Goal: Use online tool/utility

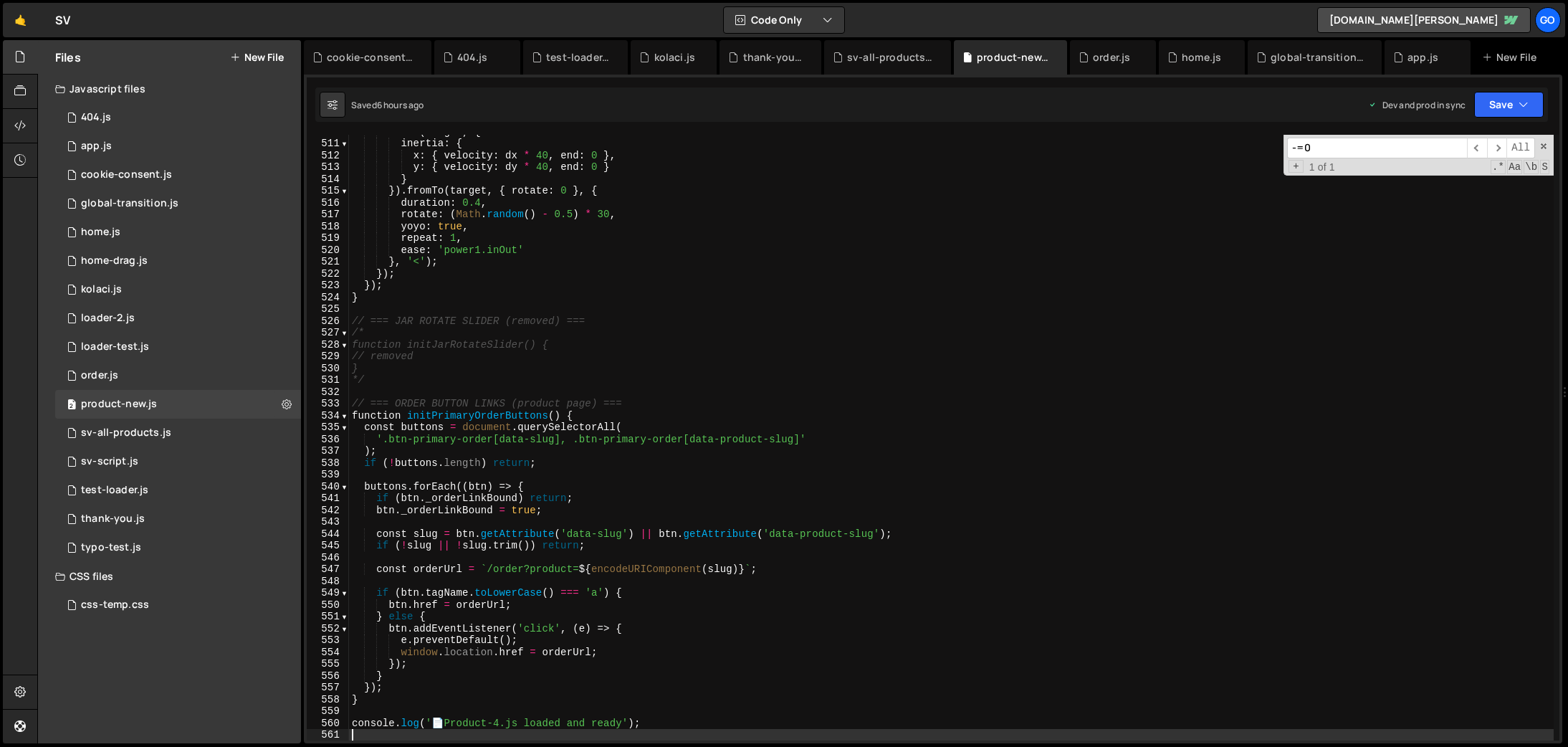
scroll to position [6028, 0]
click at [1301, 57] on div "global-transition.js" at bounding box center [1318, 57] width 94 height 14
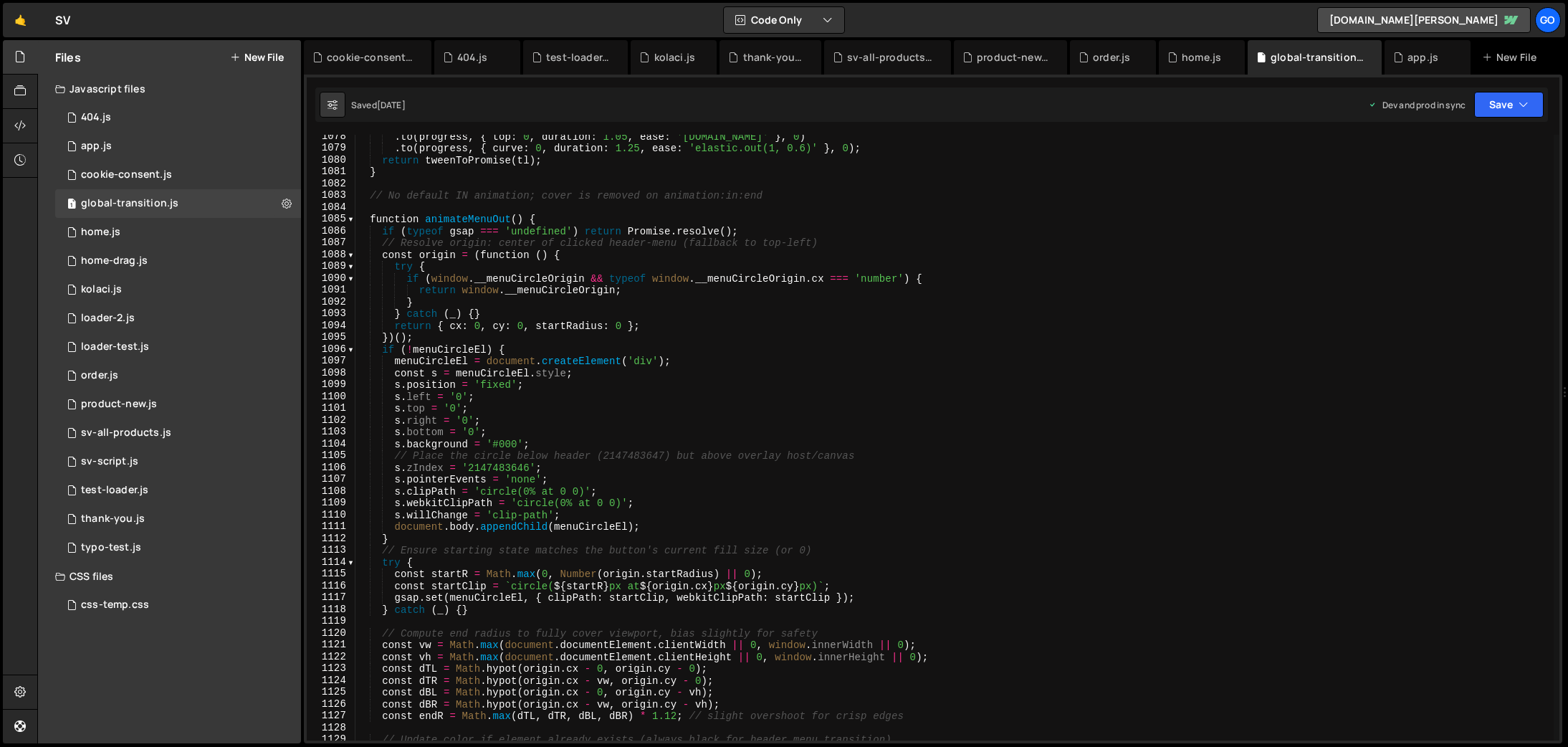
click at [924, 273] on div ". to ( progress , { top : 0 , duration : 1.05 , ease : '[DOMAIN_NAME]' } , 0 ) …" at bounding box center [954, 446] width 1199 height 630
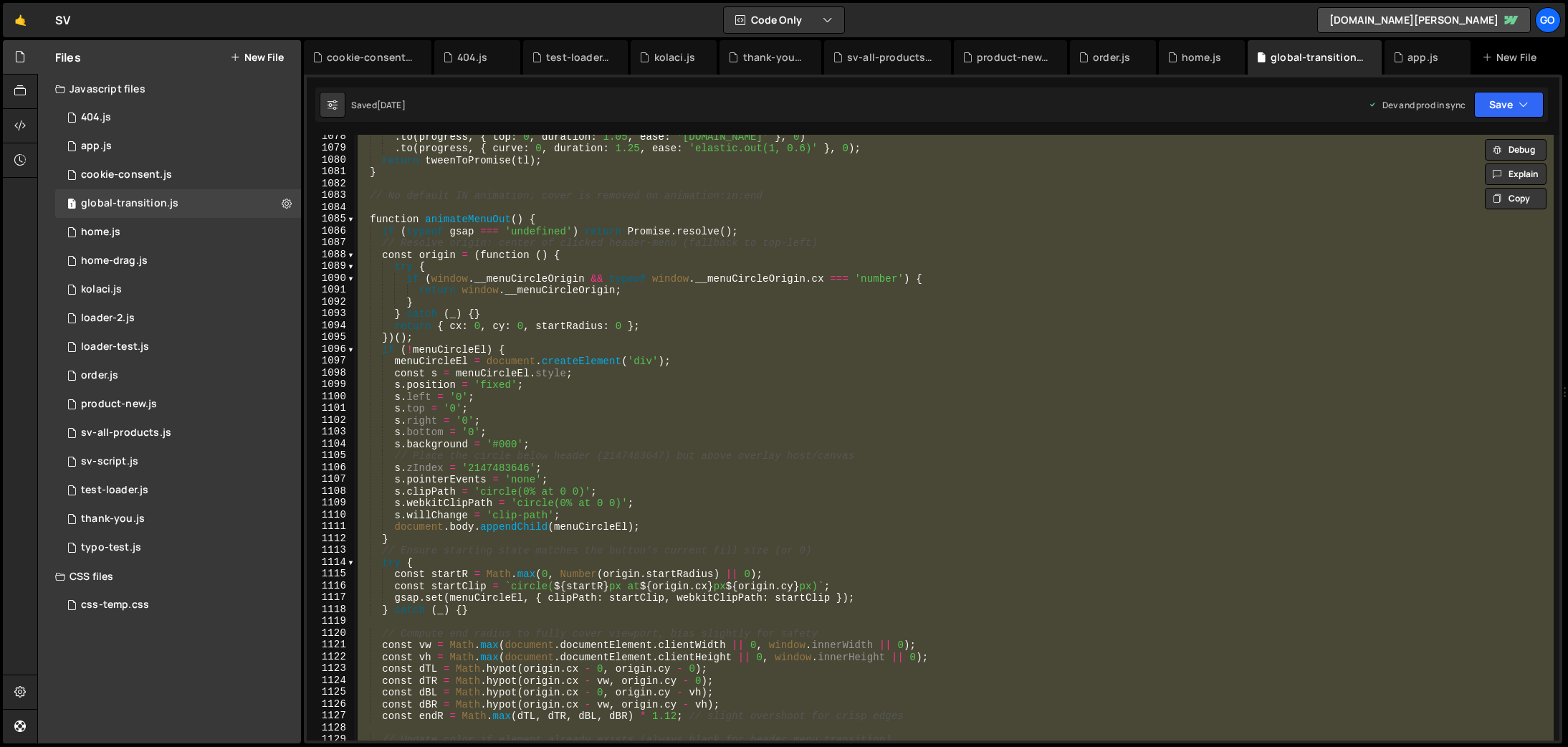
click at [738, 284] on div ". to ( progress , { top : 0 , duration : 1.05 , ease : '[DOMAIN_NAME]' } , 0 ) …" at bounding box center [954, 437] width 1199 height 606
click at [566, 289] on div ". to ( progress , { top : 0 , duration : 1.05 , ease : '[DOMAIN_NAME]' } , 0 ) …" at bounding box center [954, 437] width 1199 height 606
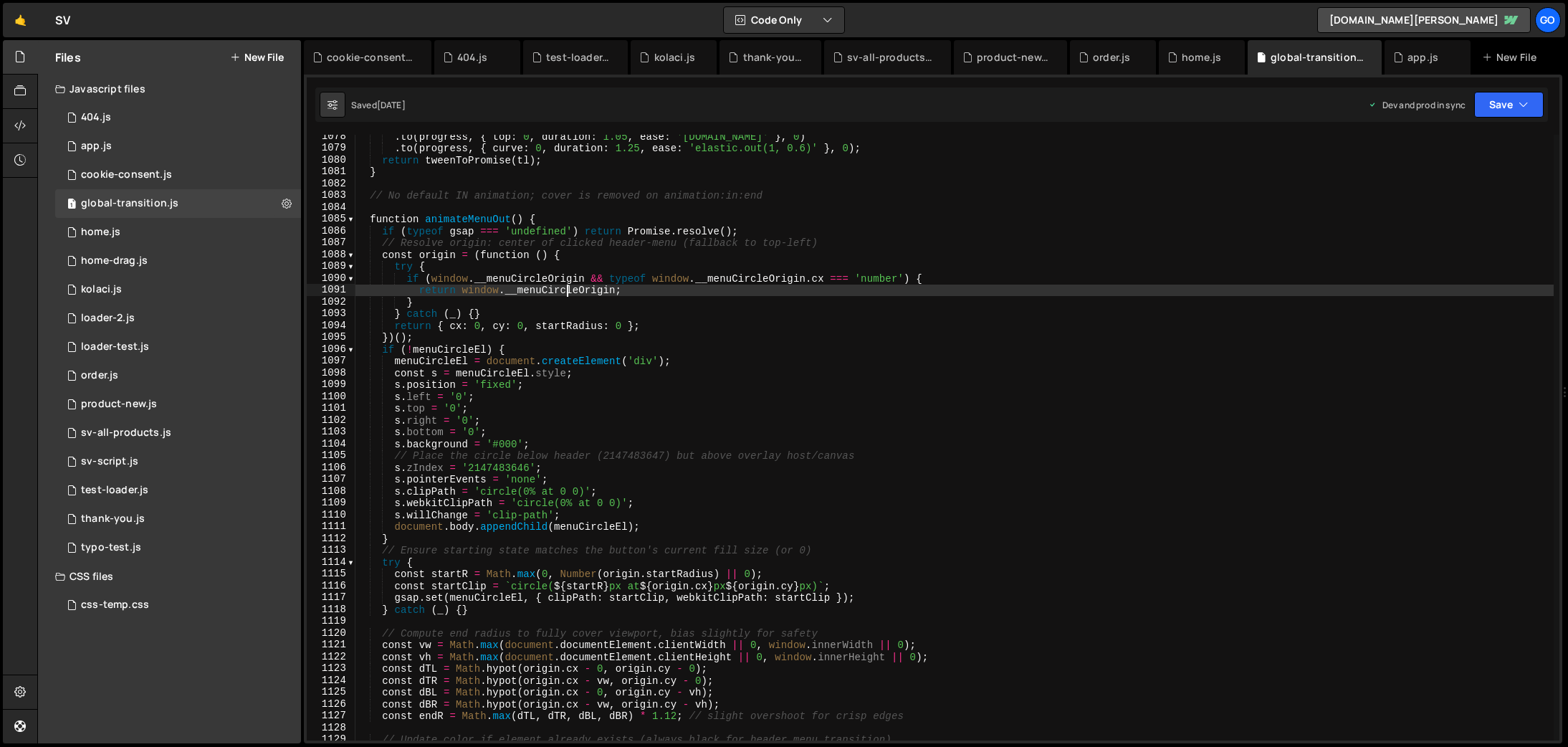
type textarea "})();"
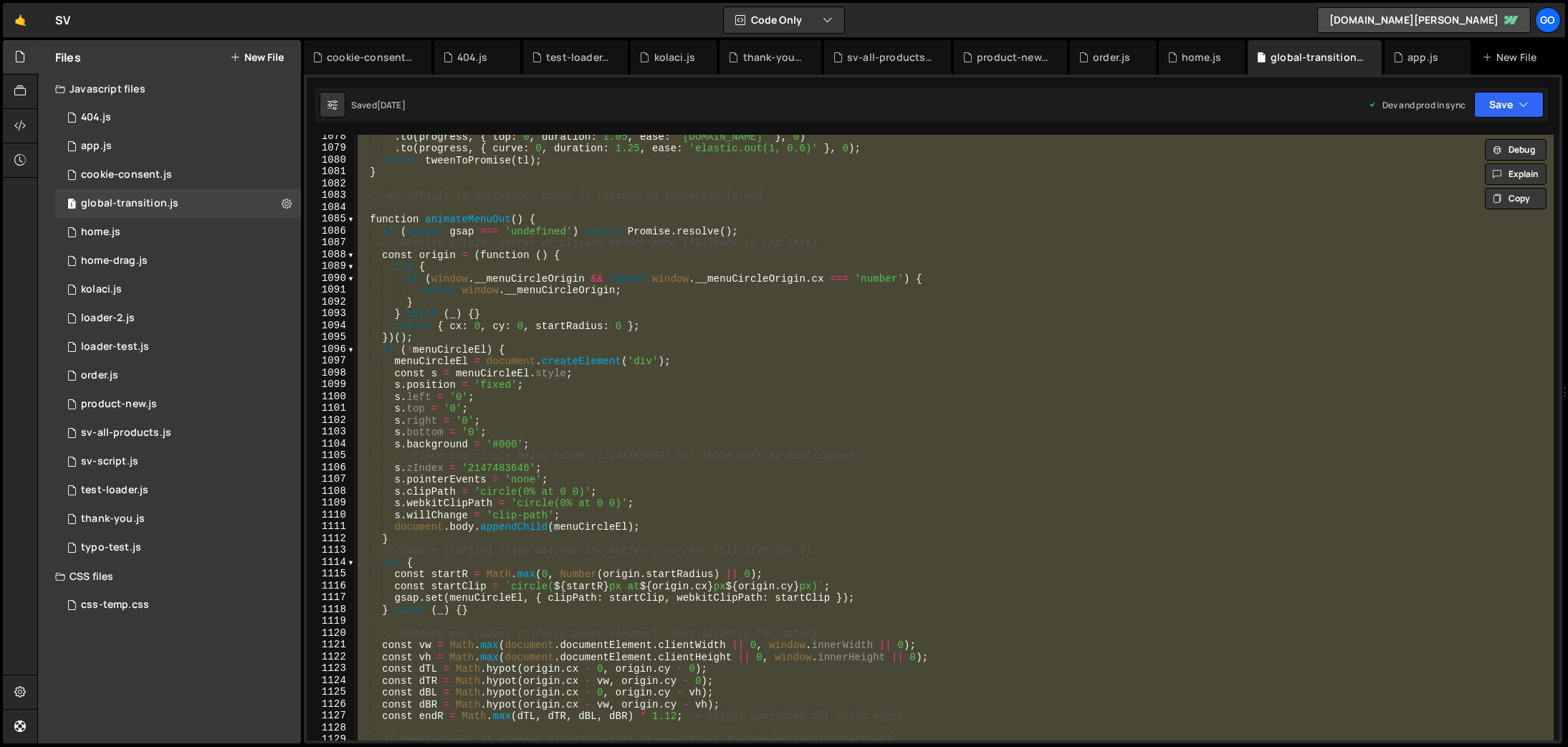
paste textarea
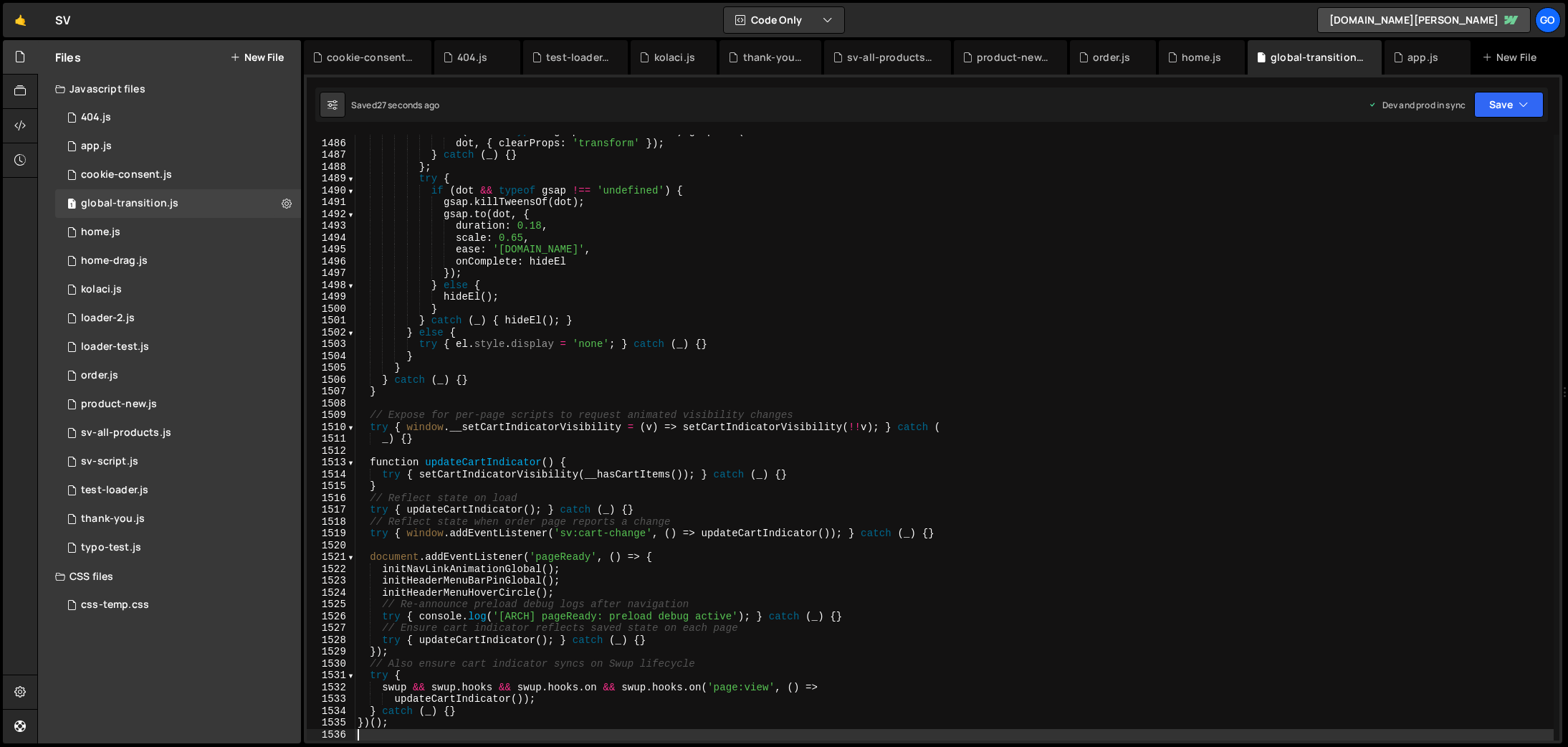
click at [599, 445] on div "if ( dot && typeof gsap !== 'undefined' ) gsap . set ( dot , { clearProps : 'tr…" at bounding box center [954, 440] width 1199 height 630
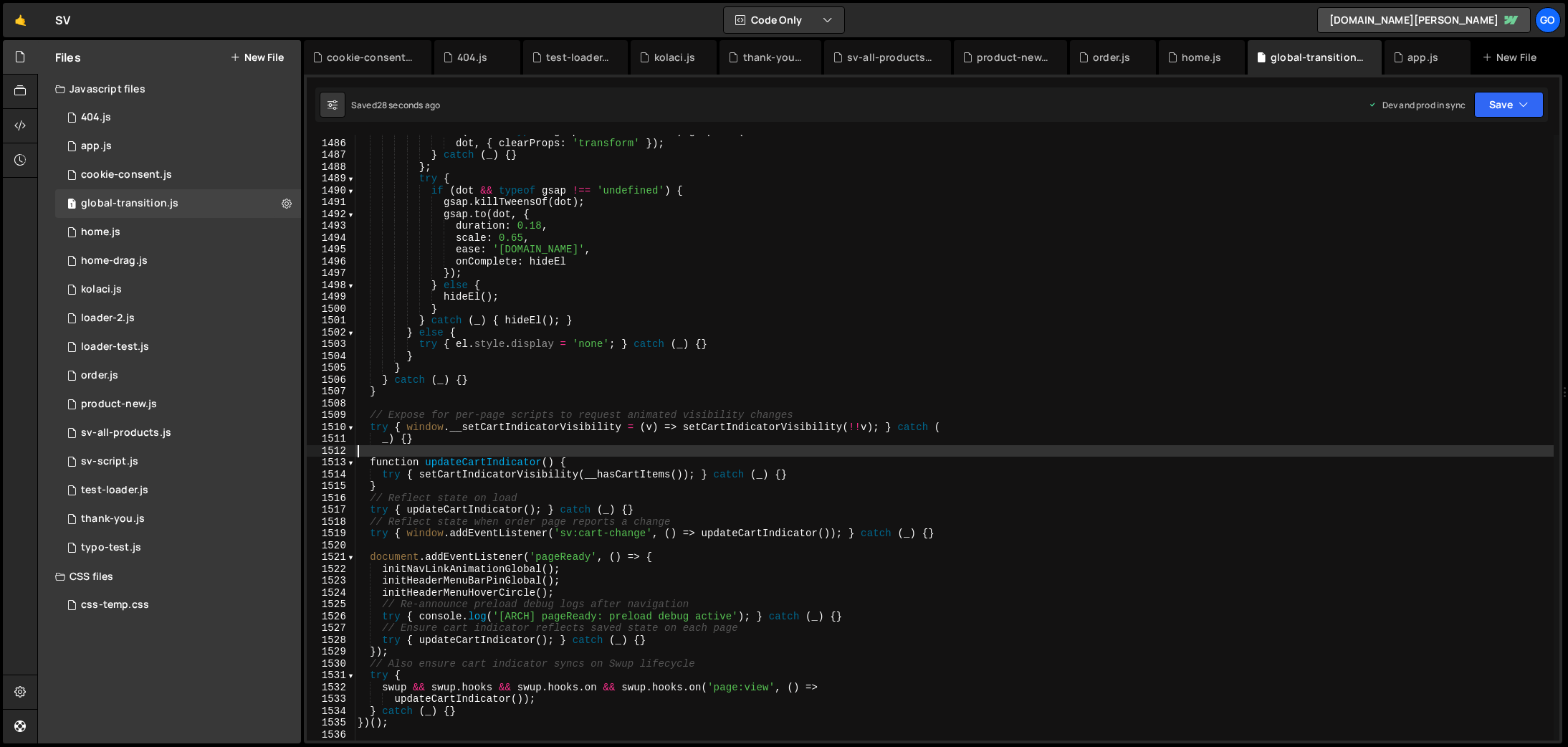
type textarea "})();"
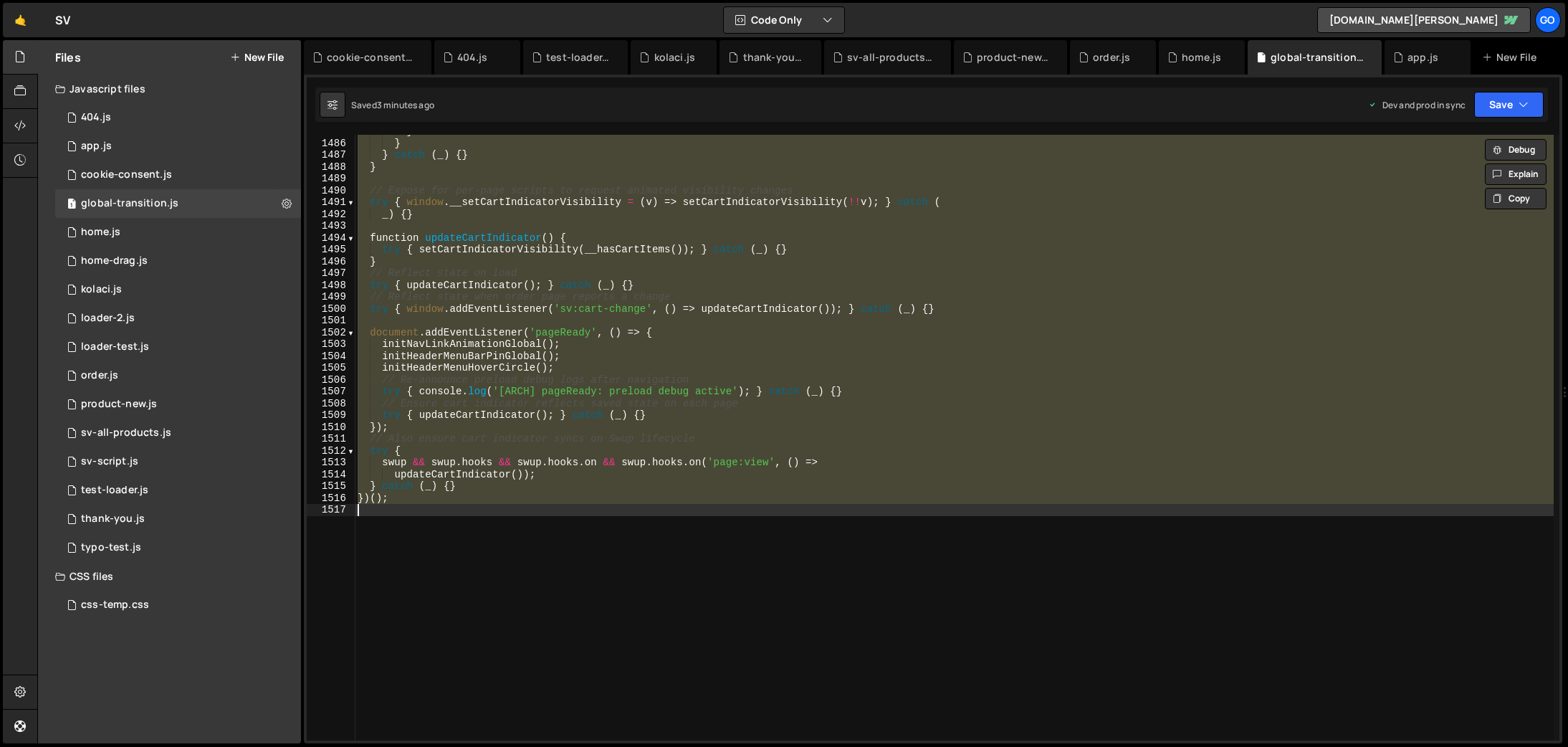
click at [559, 264] on div "} } } catch ( _ ) { } } // Expose for per-page scripts to request animated visi…" at bounding box center [954, 437] width 1199 height 606
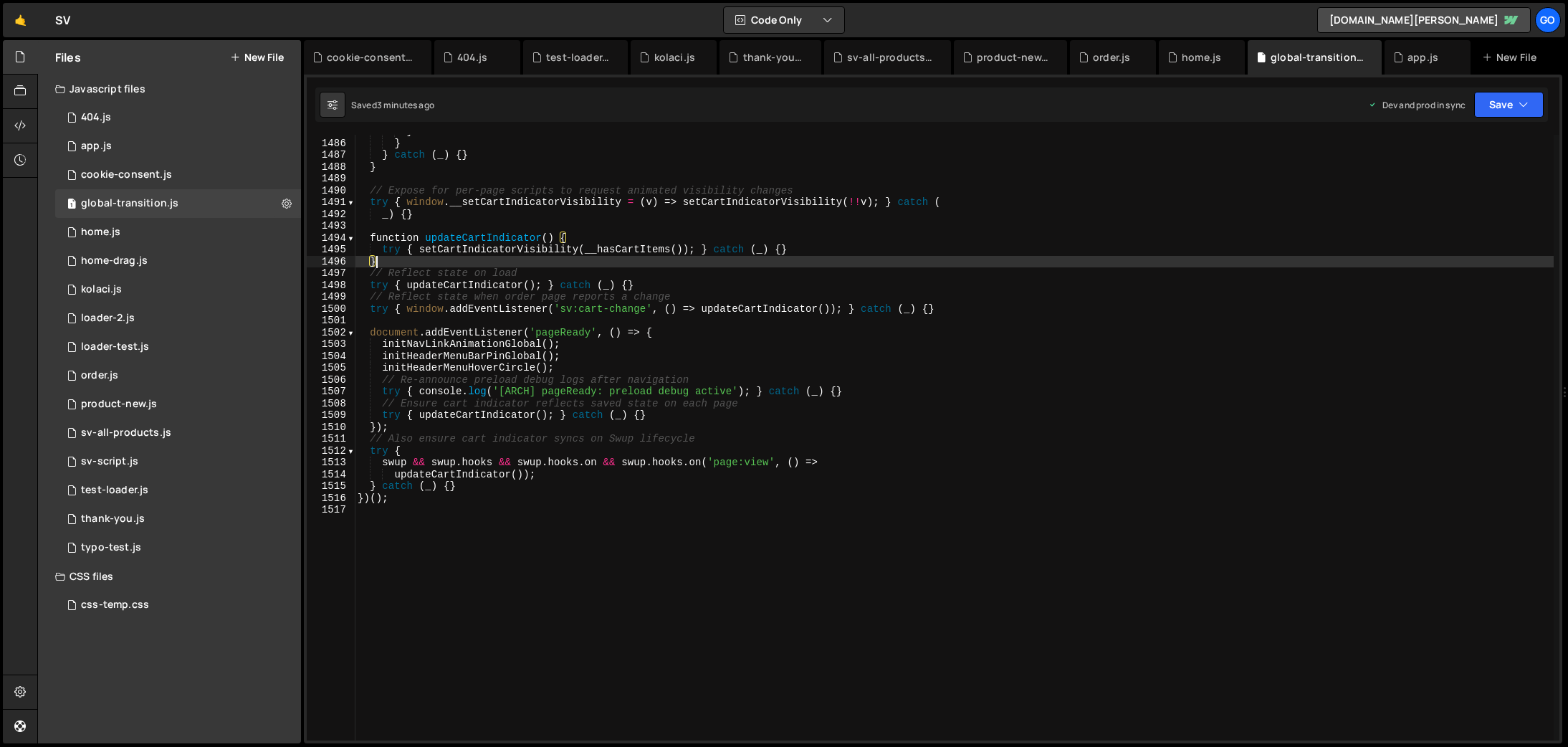
type textarea "})();"
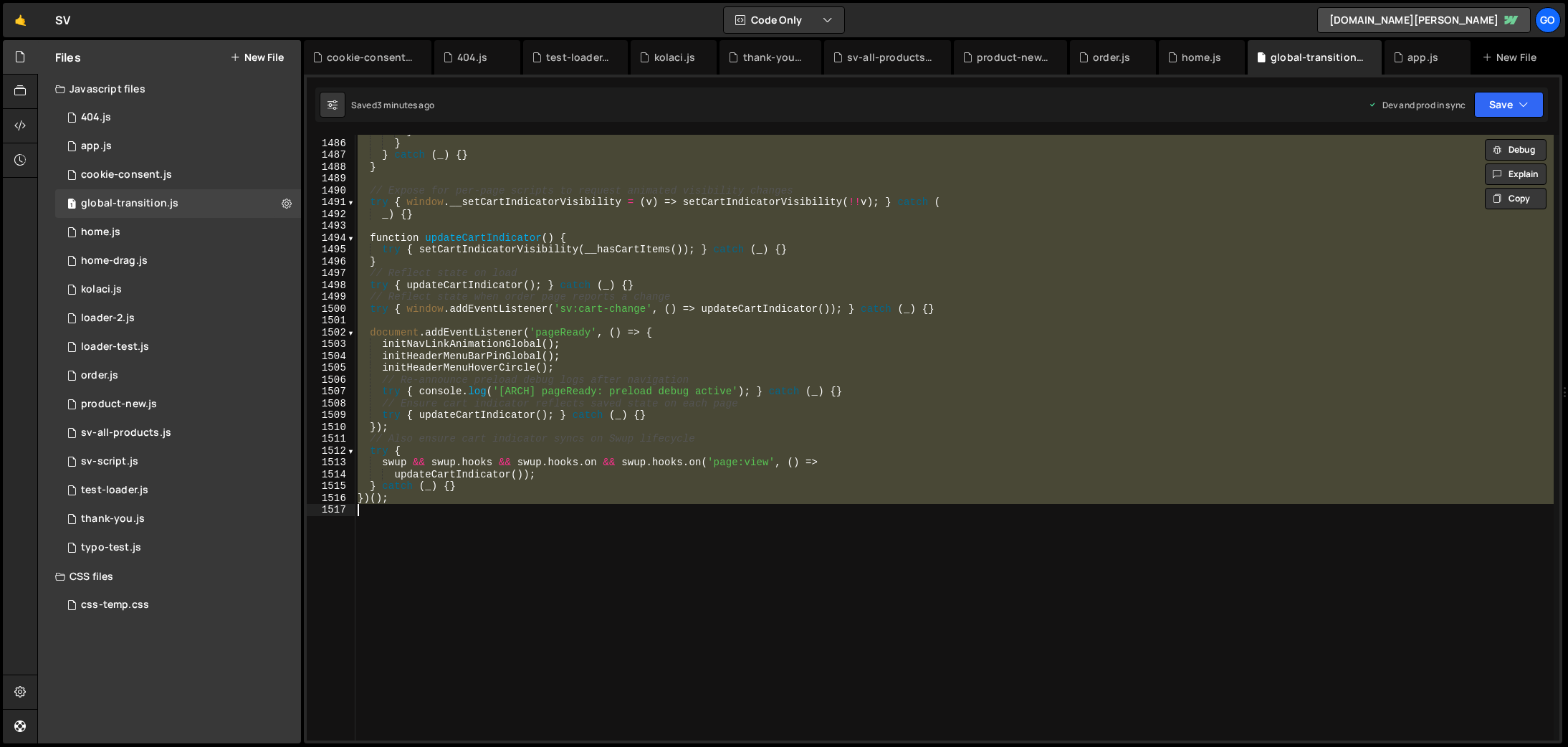
paste textarea
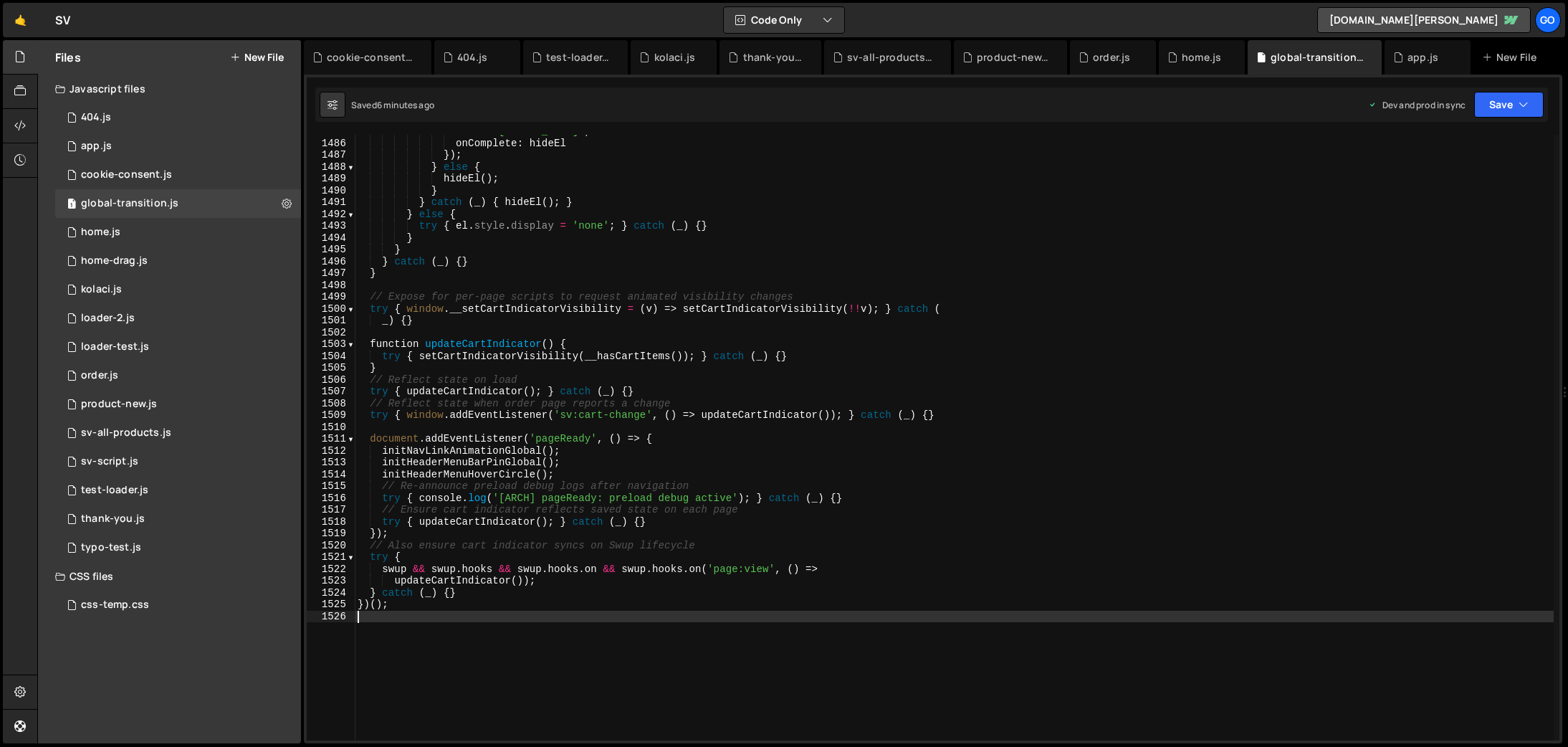
click at [640, 347] on div "ease : '[DOMAIN_NAME]' , onComplete : hideEl }) ; } else { hideEl ( ) ; } } cat…" at bounding box center [954, 440] width 1199 height 630
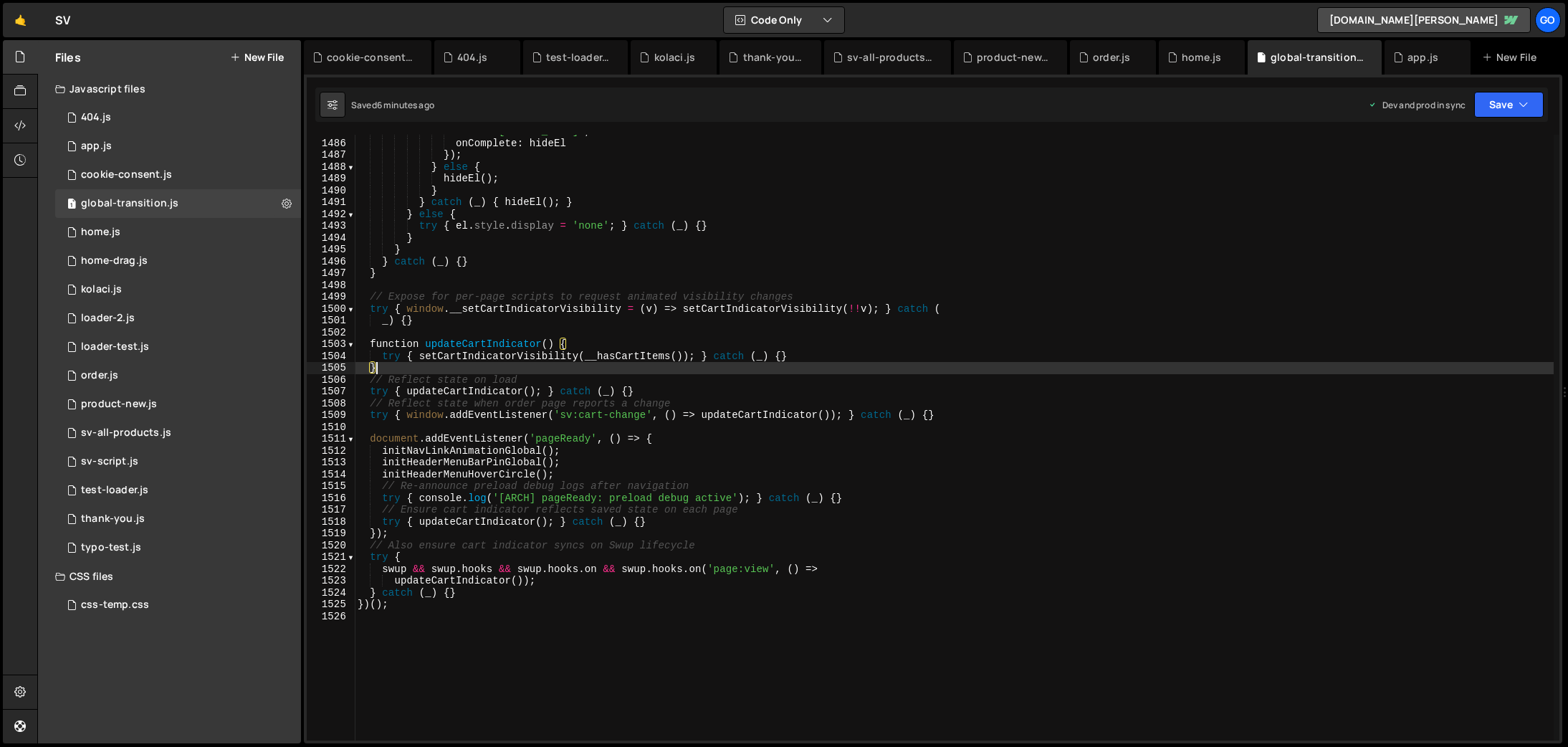
click at [732, 373] on div "ease : '[DOMAIN_NAME]' , onComplete : hideEl }) ; } else { hideEl ( ) ; } } cat…" at bounding box center [954, 440] width 1199 height 630
type textarea "})();"
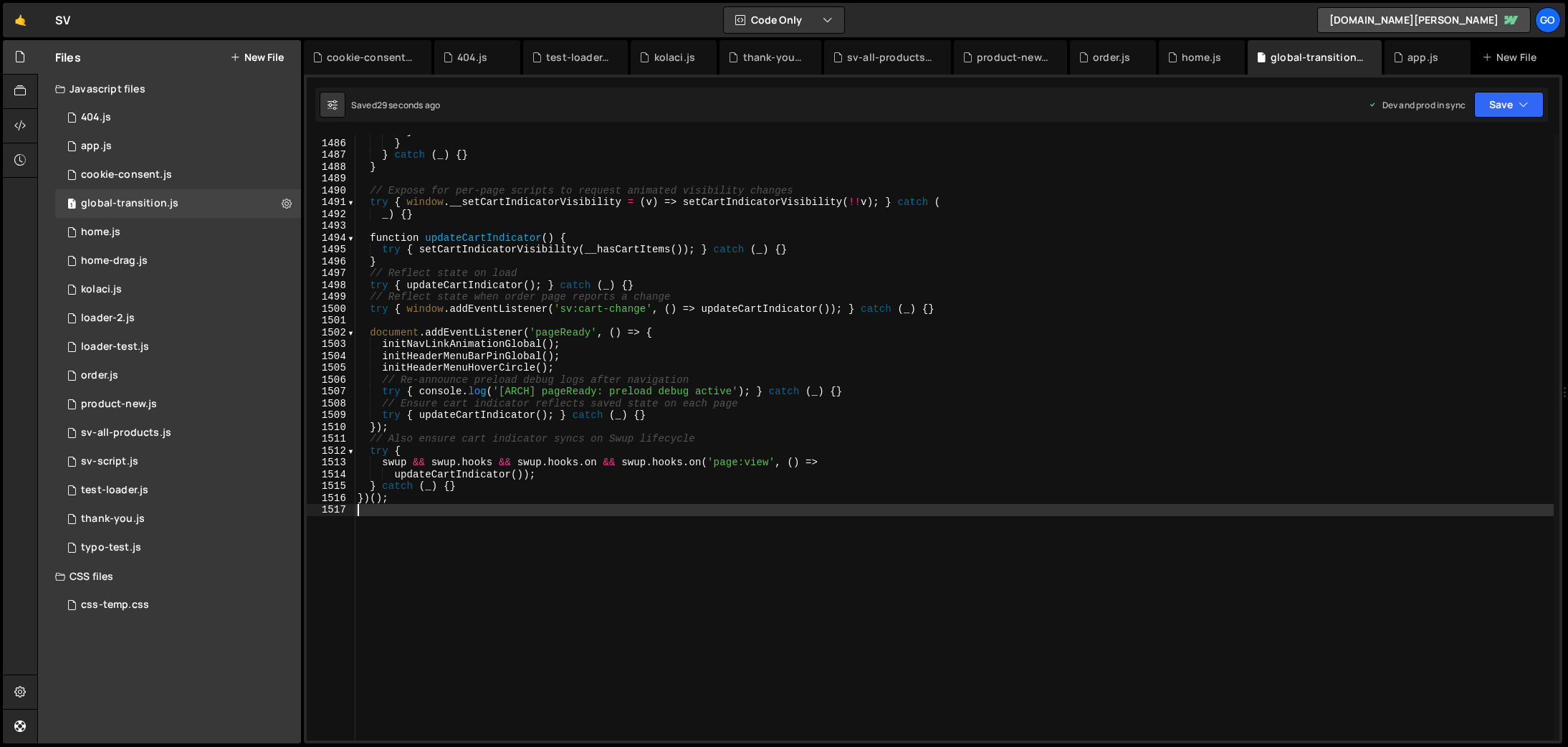
click at [849, 588] on div "} } } catch ( _ ) { } } // Expose for per-page scripts to request animated visi…" at bounding box center [954, 440] width 1199 height 630
type textarea "})();"
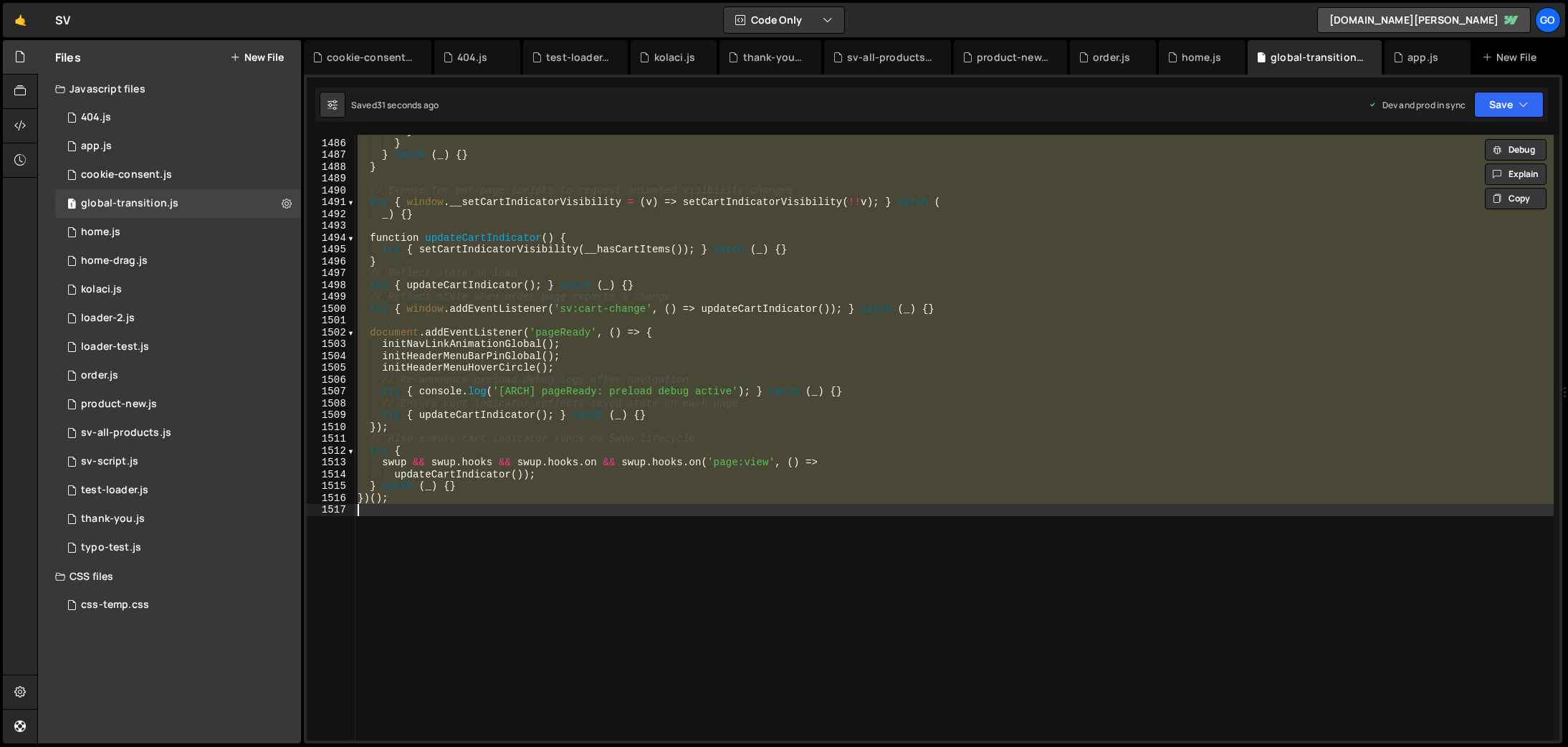
paste textarea
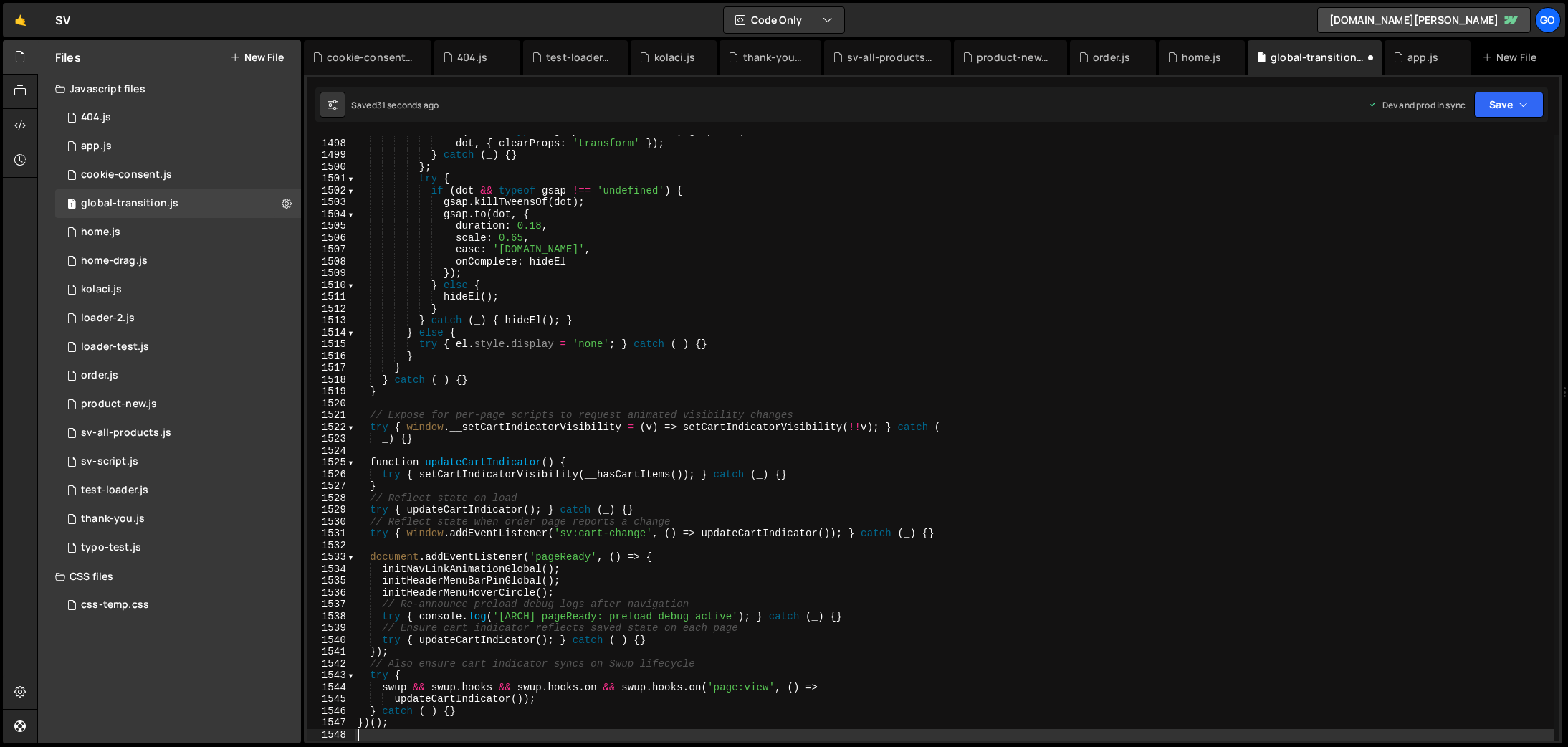
scroll to position [17699, 0]
